Goal: Task Accomplishment & Management: Manage account settings

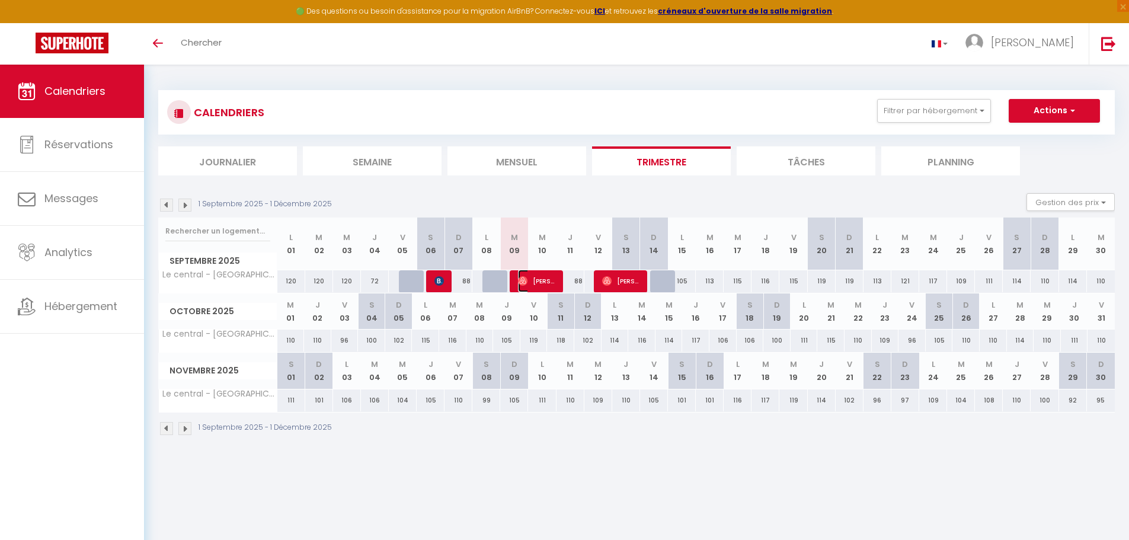
click at [546, 278] on span "[PERSON_NAME]" at bounding box center [536, 281] width 37 height 23
select select "OK"
select select "0"
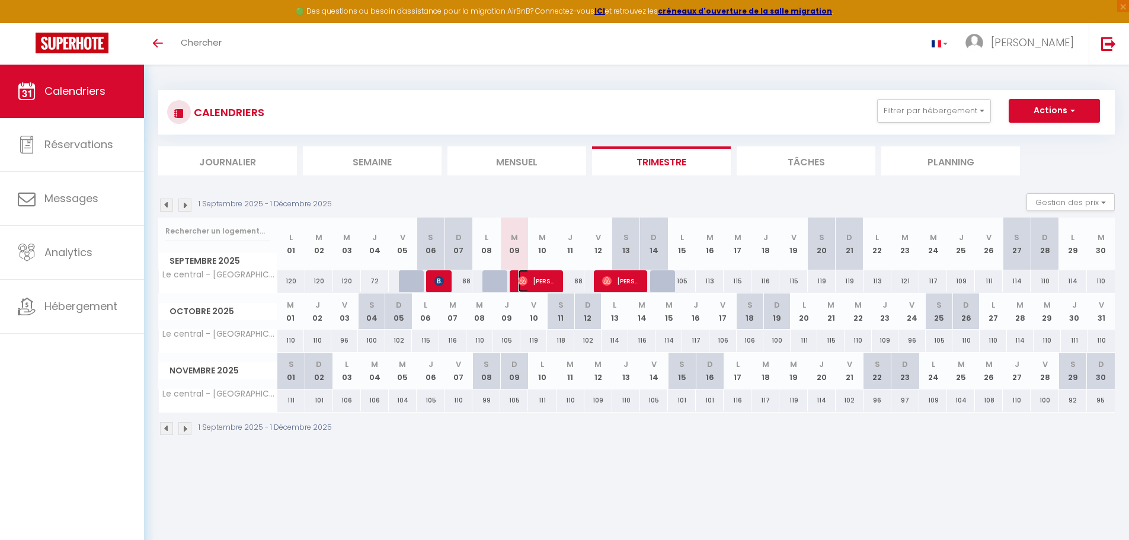
select select "1"
select select
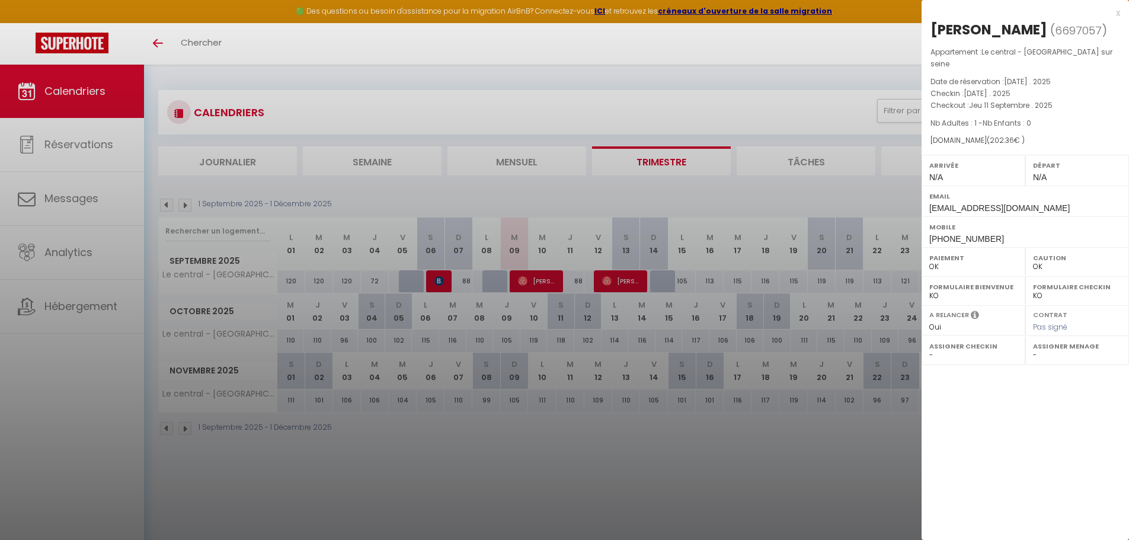
click at [76, 251] on div at bounding box center [564, 270] width 1129 height 540
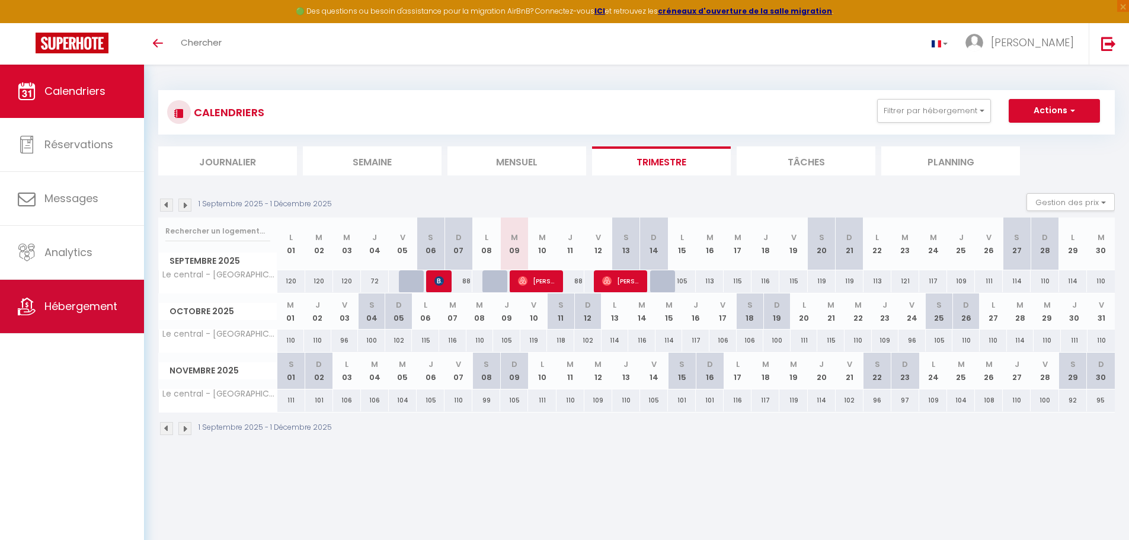
click at [95, 306] on span "Hébergement" at bounding box center [80, 306] width 73 height 15
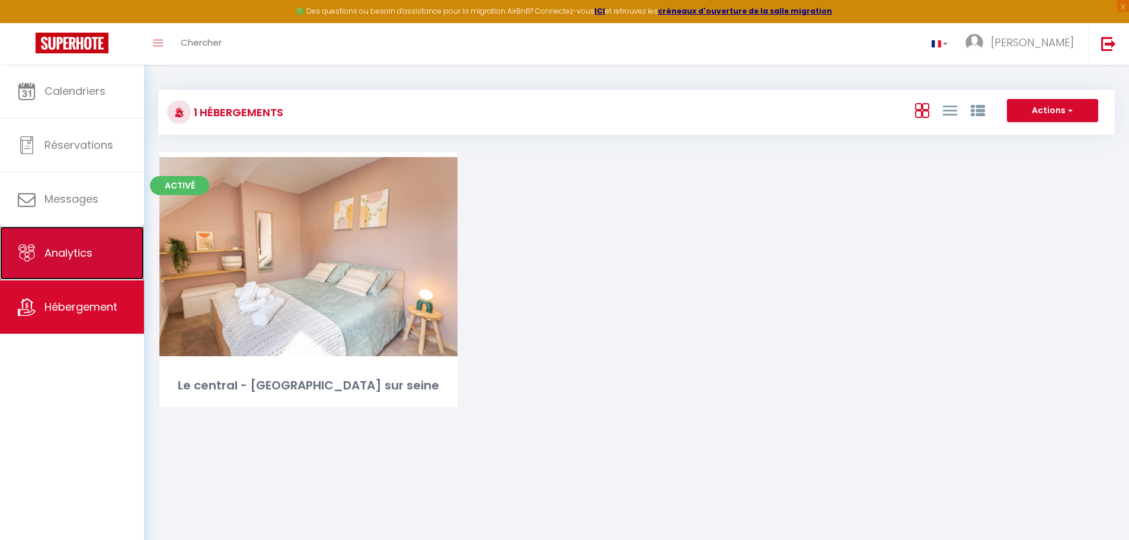
click at [73, 251] on span "Analytics" at bounding box center [68, 252] width 48 height 15
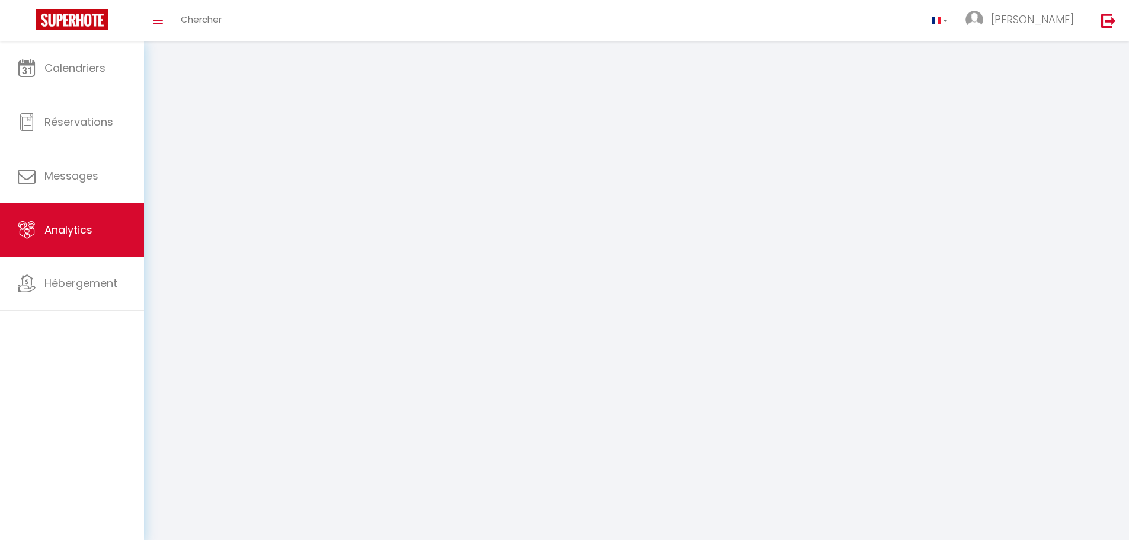
select select "2025"
select select "9"
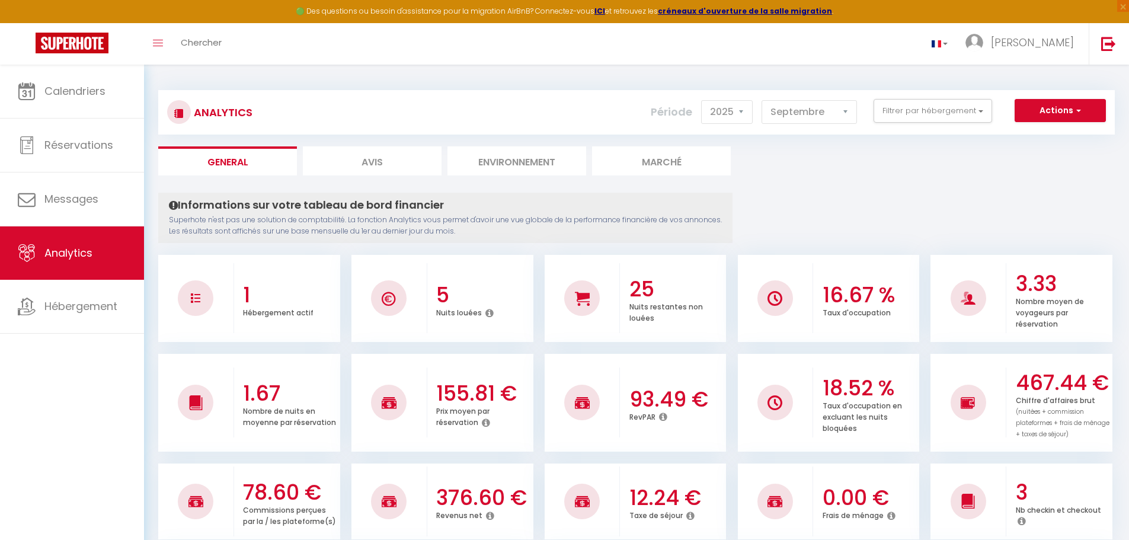
scroll to position [59, 0]
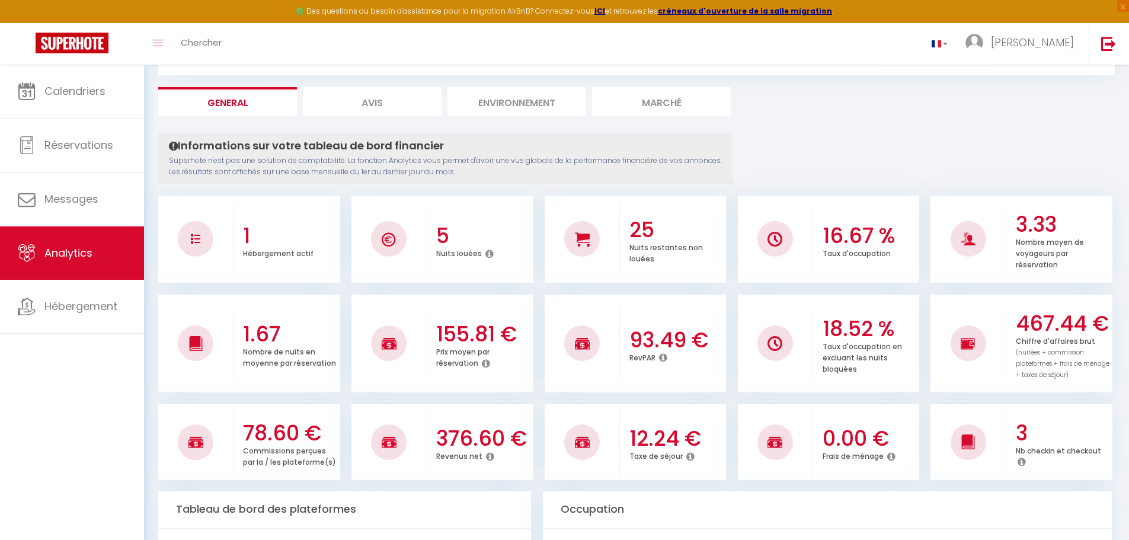
click at [486, 456] on icon at bounding box center [490, 455] width 8 height 9
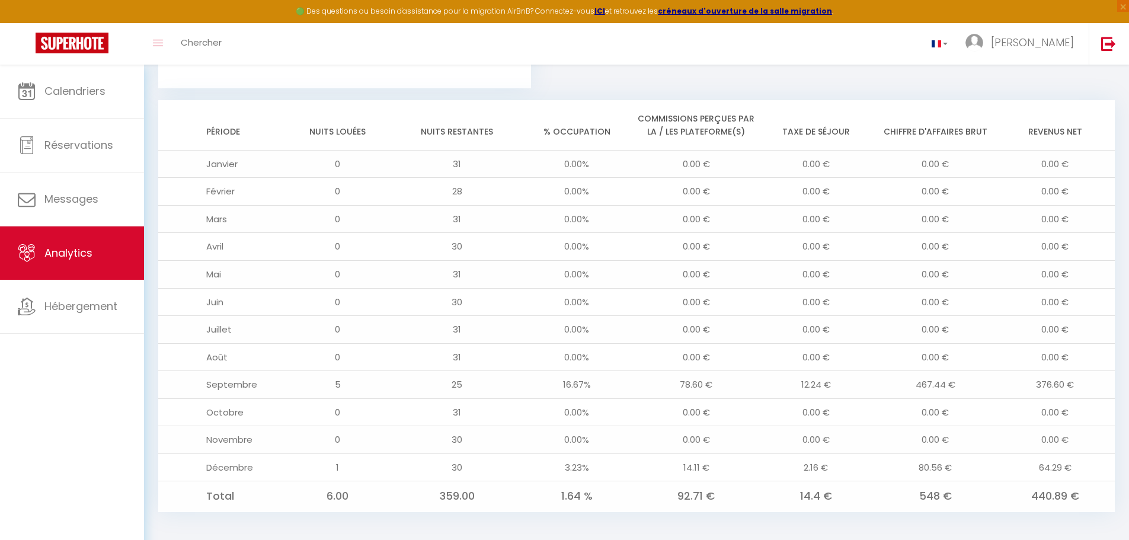
scroll to position [914, 0]
